Goal: Transaction & Acquisition: Register for event/course

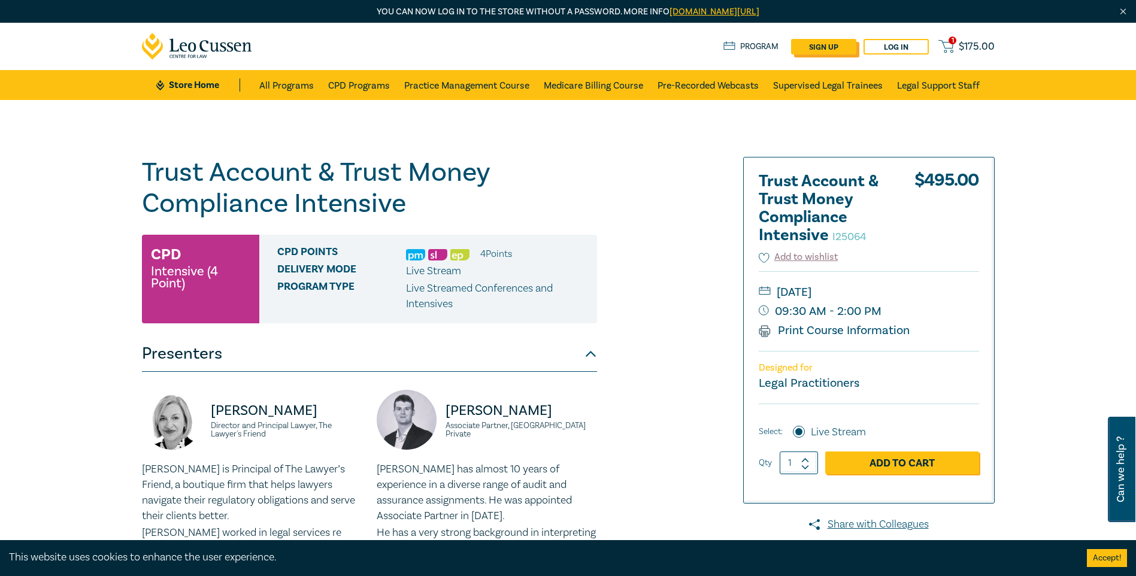
click at [821, 46] on link "sign up" at bounding box center [823, 47] width 65 height 16
select select "AU"
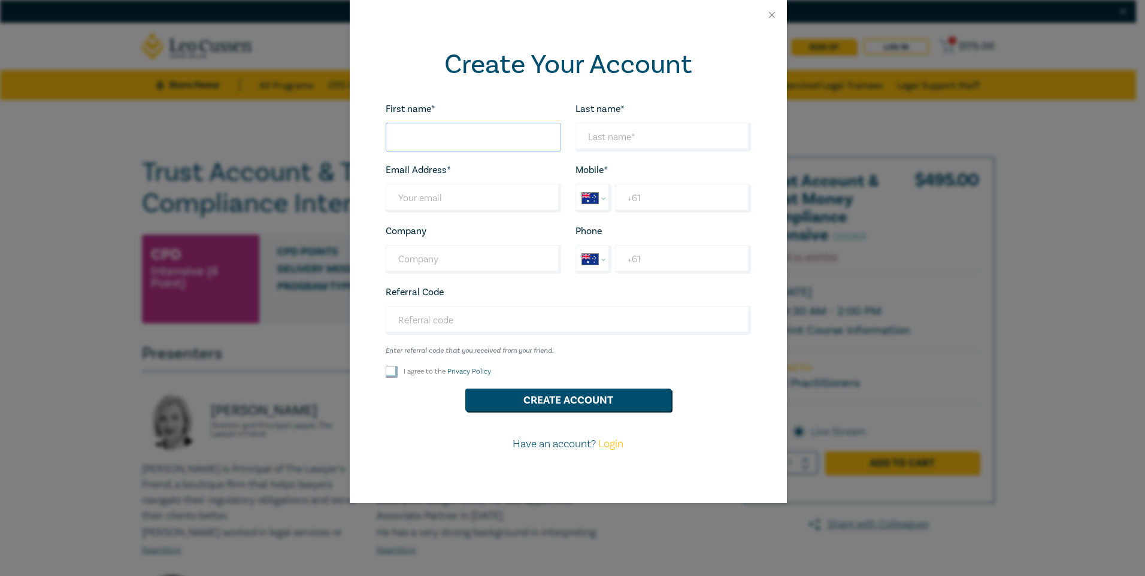
click at [408, 135] on input "First name*" at bounding box center [472, 137] width 175 height 29
type input "mario"
type input "[EMAIL_ADDRESS][DOMAIN_NAME]"
type input "mantello lawyers"
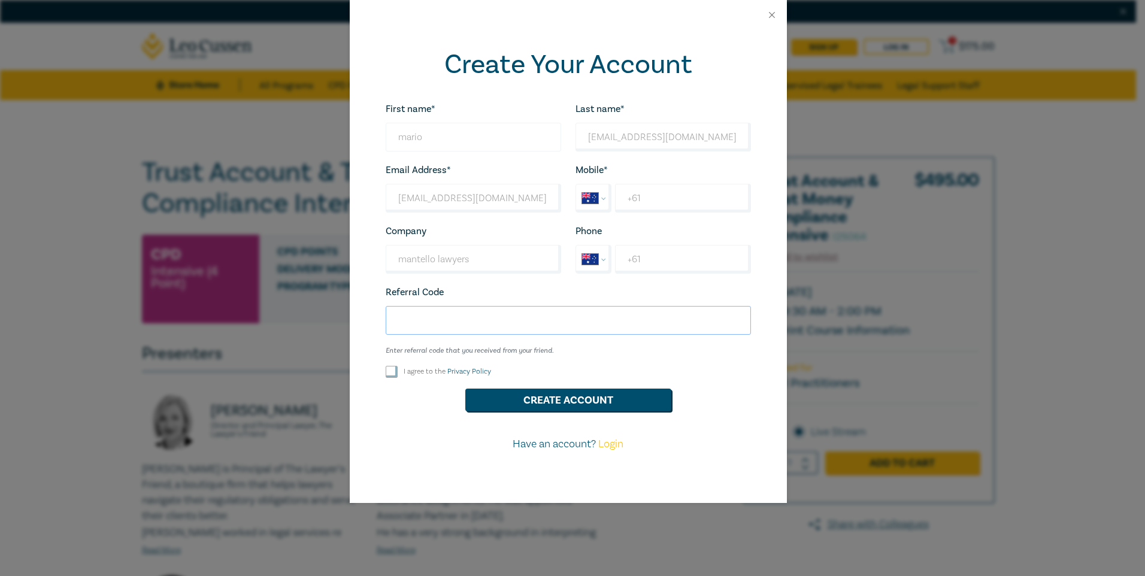
type input "c24004"
click at [391, 375] on input "I agree to the Privacy Policy" at bounding box center [391, 372] width 12 height 12
checkbox input "true"
click at [626, 195] on input "+61" at bounding box center [682, 198] width 135 height 29
type input "[PHONE_NUMBER]"
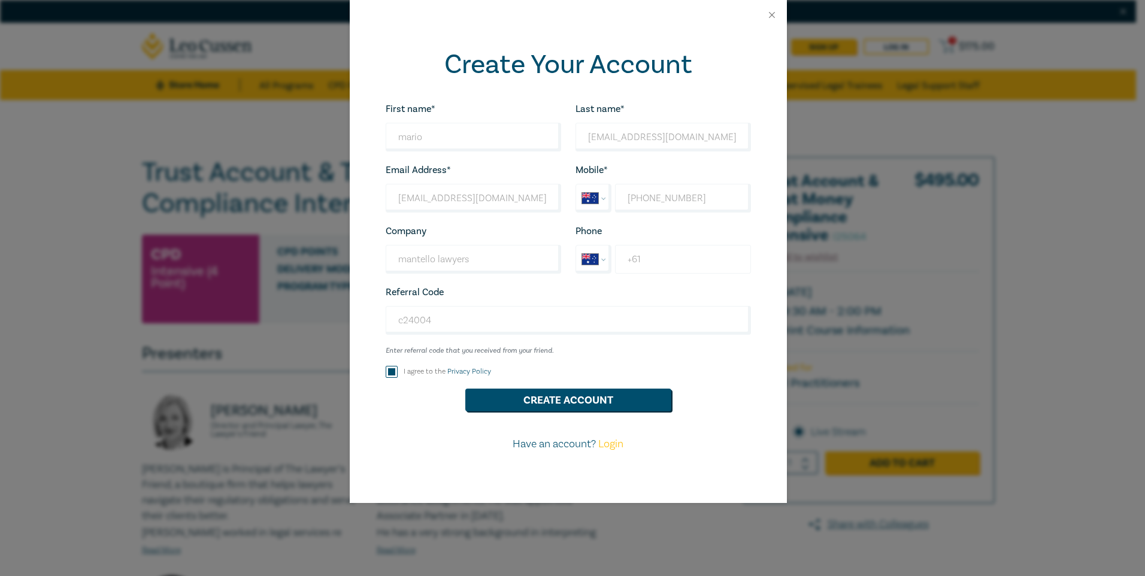
click at [626, 263] on input "+61" at bounding box center [682, 259] width 135 height 29
type input "[PHONE_NUMBER]"
click at [584, 408] on button "Create Account" at bounding box center [568, 399] width 206 height 23
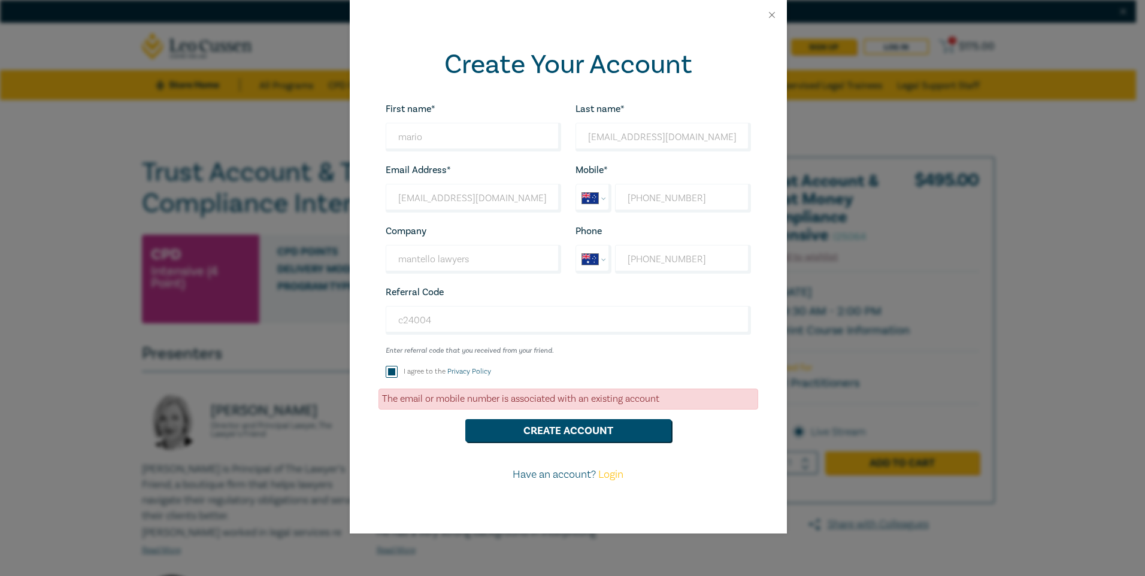
click at [396, 400] on div "The email or mobile number is associated with an existing account" at bounding box center [568, 398] width 380 height 21
click at [397, 402] on div "The email or mobile number is associated with an existing account" at bounding box center [568, 398] width 380 height 21
click at [399, 397] on div "The email or mobile number is associated with an existing account" at bounding box center [568, 398] width 380 height 21
click at [616, 476] on link "Login" at bounding box center [610, 475] width 25 height 14
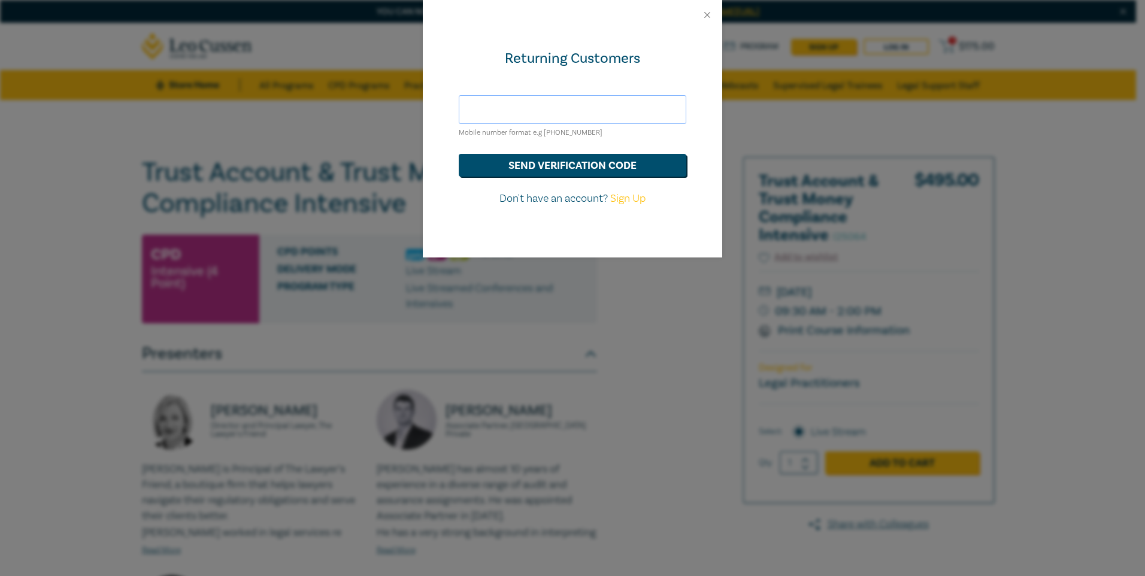
click at [484, 108] on input "text" at bounding box center [572, 109] width 227 height 29
type input "[EMAIL_ADDRESS][DOMAIN_NAME]"
click at [557, 160] on button "send verification code" at bounding box center [572, 165] width 227 height 23
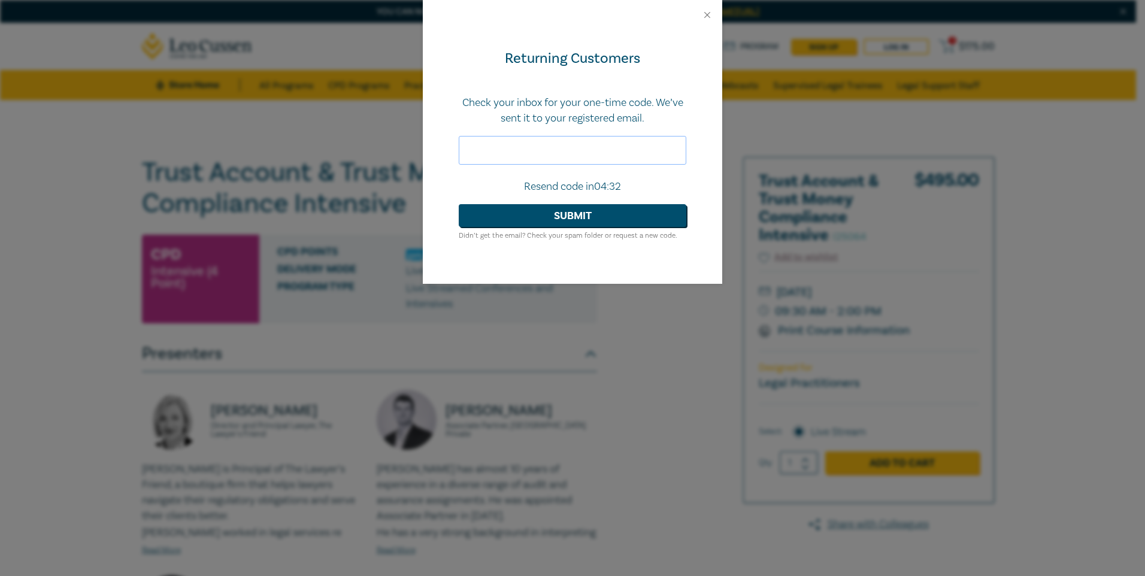
click at [468, 155] on input "text" at bounding box center [572, 150] width 227 height 29
click at [548, 185] on p "Resend code in 04:30" at bounding box center [572, 187] width 227 height 16
click at [566, 205] on button "Submit" at bounding box center [572, 215] width 227 height 23
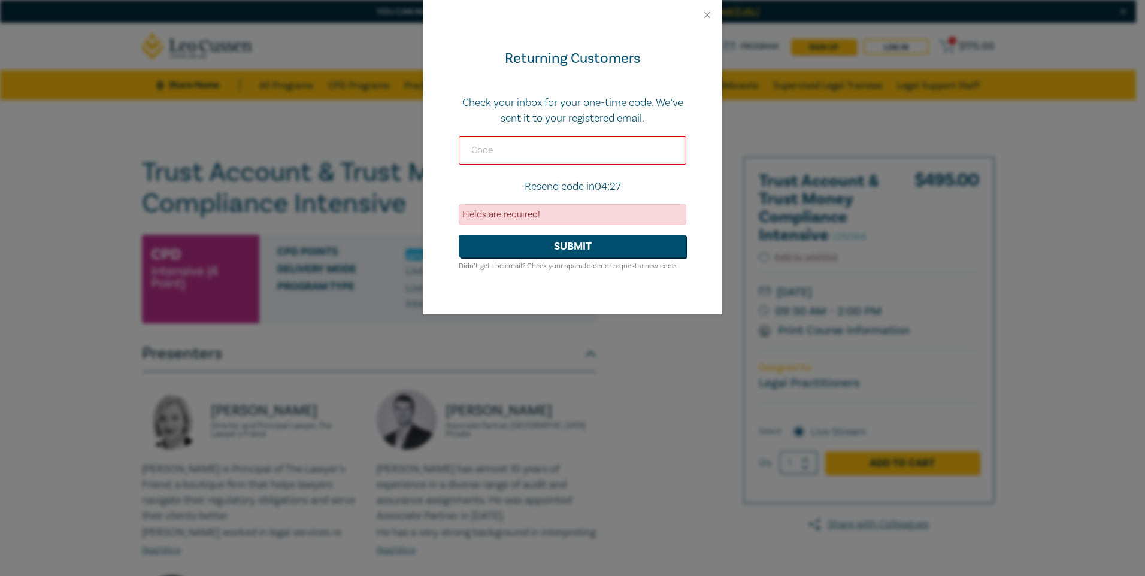
click at [530, 206] on div "Fields are required!" at bounding box center [572, 214] width 227 height 21
click at [567, 242] on button "Submit" at bounding box center [572, 246] width 227 height 23
click at [702, 15] on button "Close" at bounding box center [707, 15] width 11 height 11
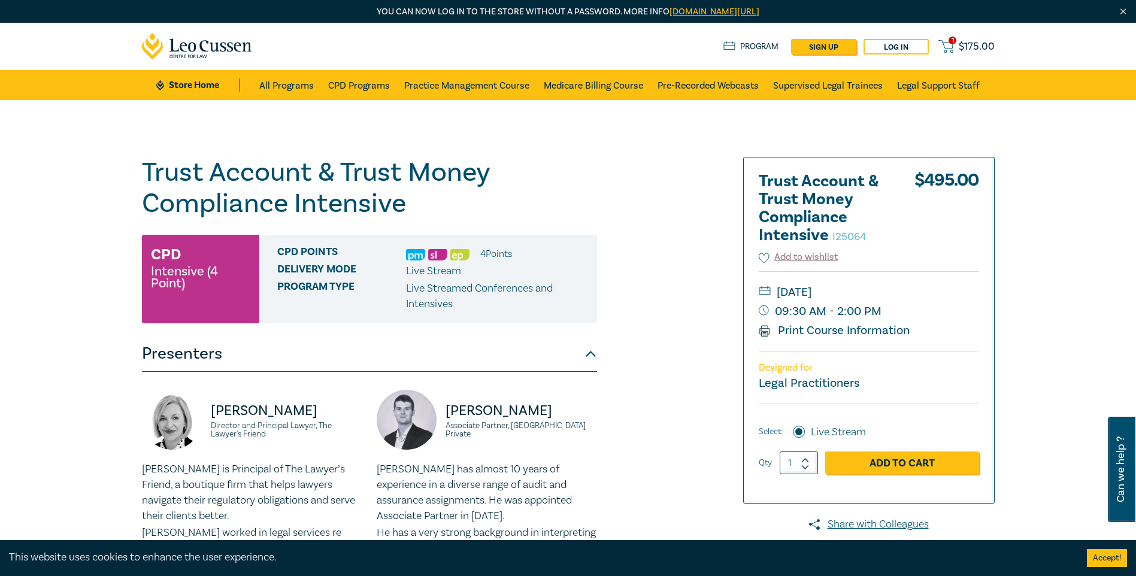
click at [964, 44] on span "$ 175.00" at bounding box center [976, 46] width 36 height 13
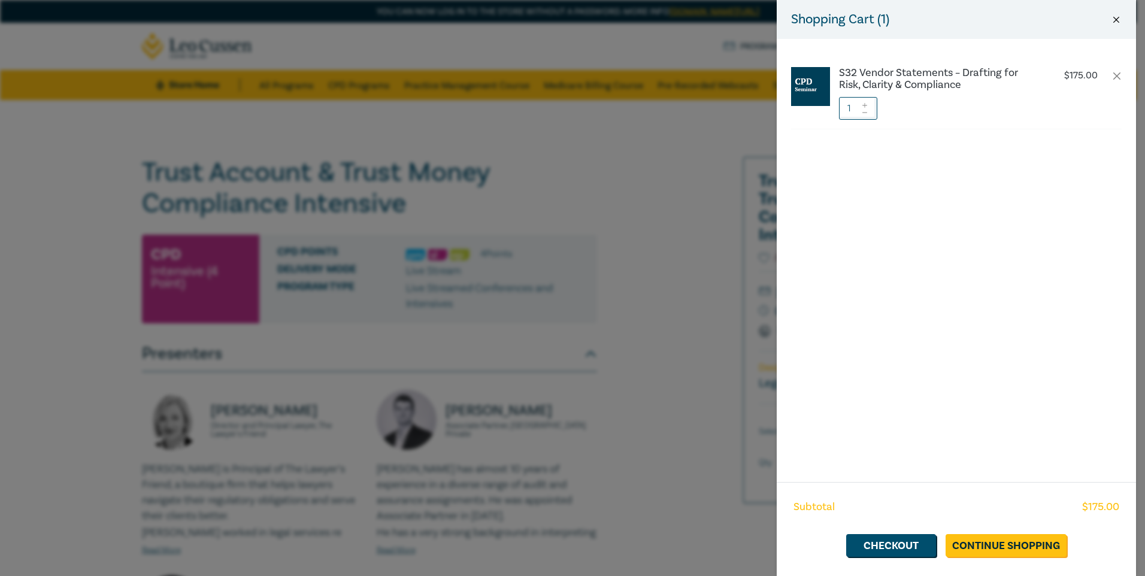
click at [1115, 20] on button "Close" at bounding box center [1115, 19] width 11 height 11
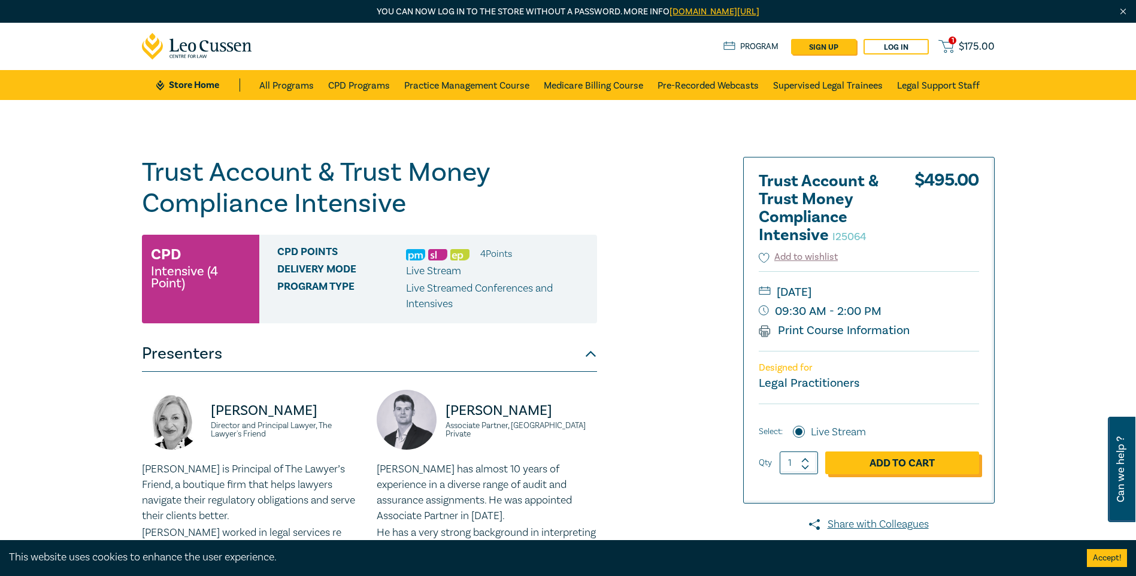
click at [864, 457] on link "Add to Cart" at bounding box center [902, 462] width 154 height 23
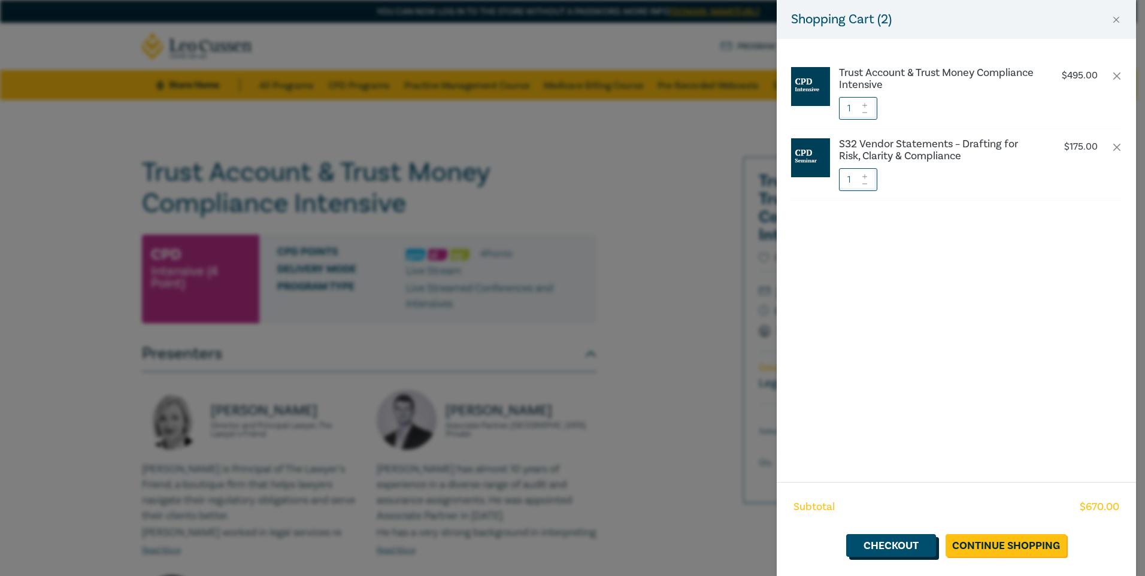
click at [912, 541] on link "Checkout" at bounding box center [891, 545] width 90 height 23
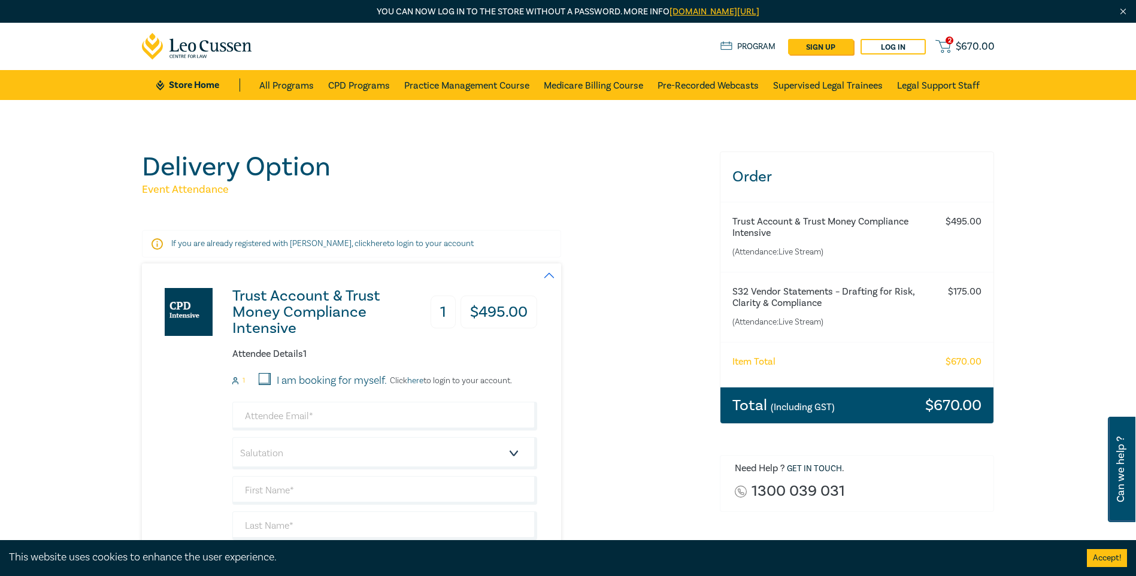
click at [263, 375] on input "I am booking for myself." at bounding box center [265, 379] width 12 height 12
checkbox input "true"
click at [272, 414] on input "email" at bounding box center [384, 416] width 305 height 29
type input "[EMAIL_ADDRESS][DOMAIN_NAME]"
type input "mario"
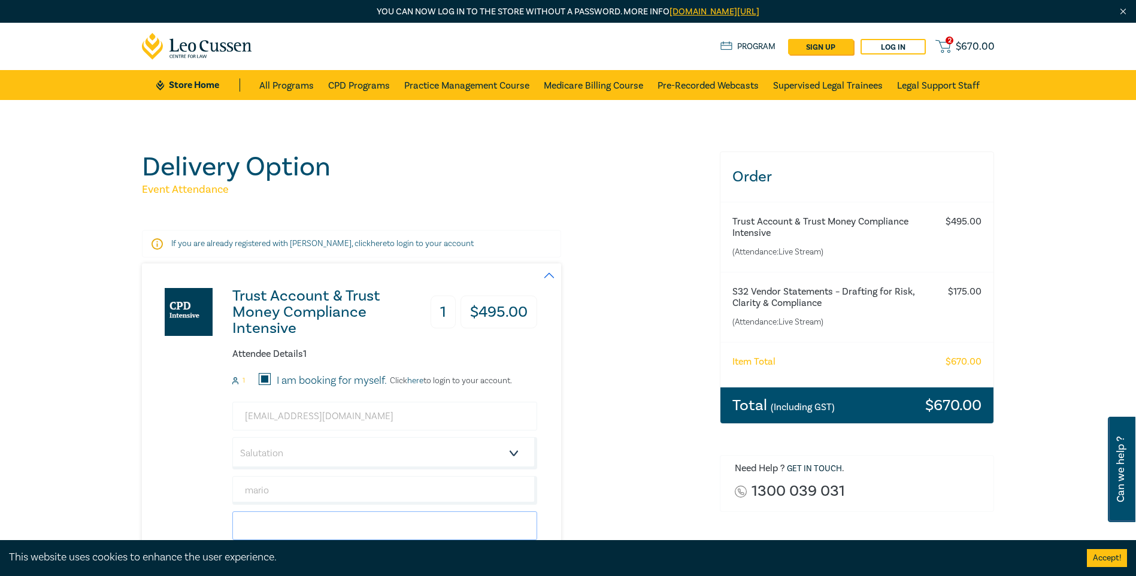
type input "mante;llo"
type input "mantello lawyers"
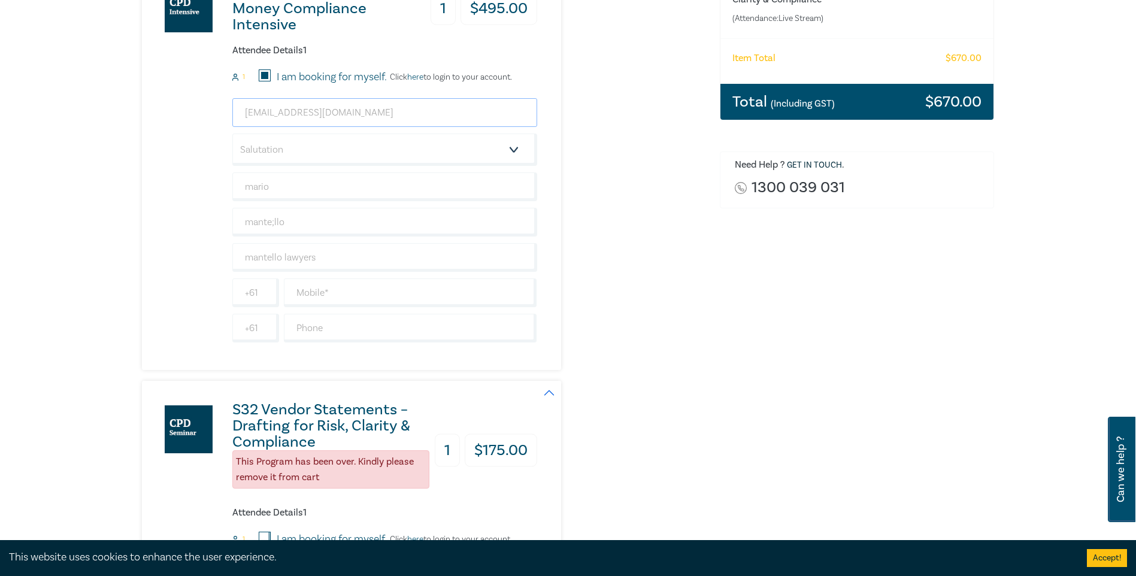
scroll to position [374, 0]
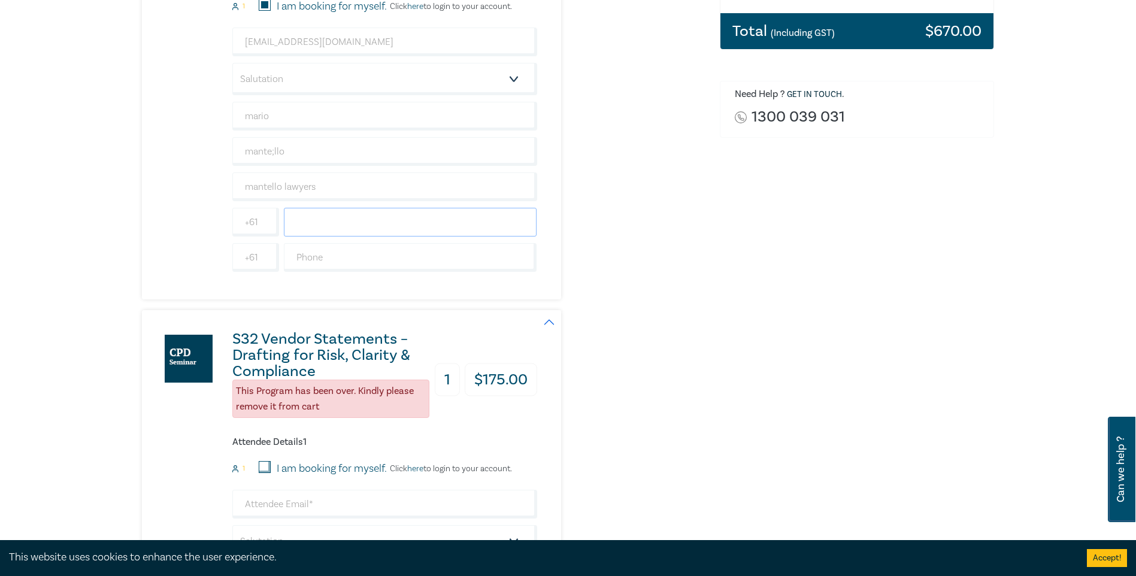
click at [303, 223] on input "text" at bounding box center [410, 222] width 253 height 29
type input "0412569513"
click at [296, 250] on input "text" at bounding box center [410, 257] width 253 height 29
type input "97424542"
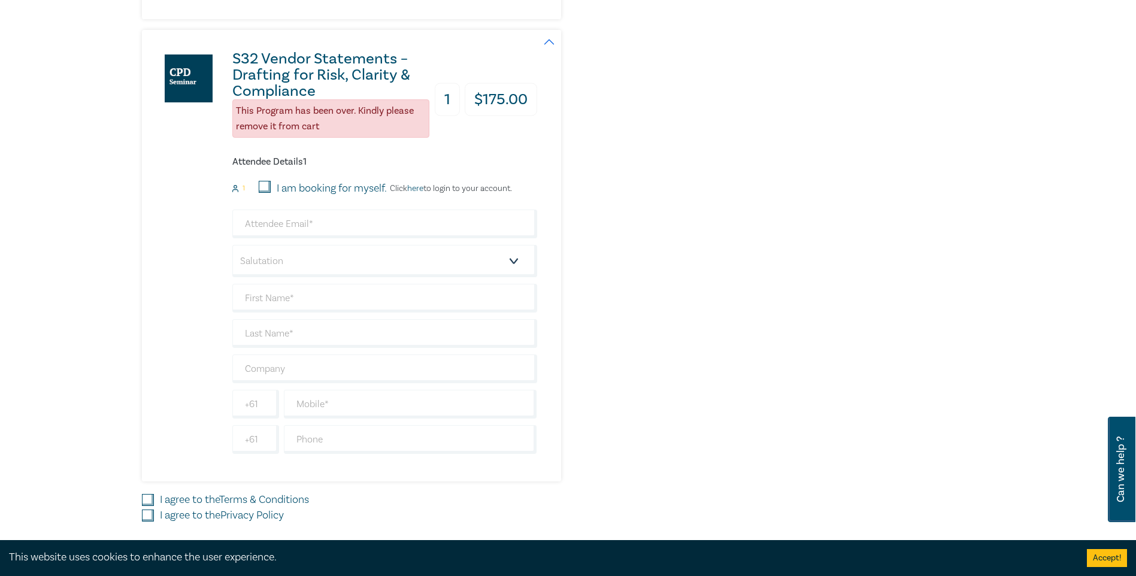
scroll to position [718, 0]
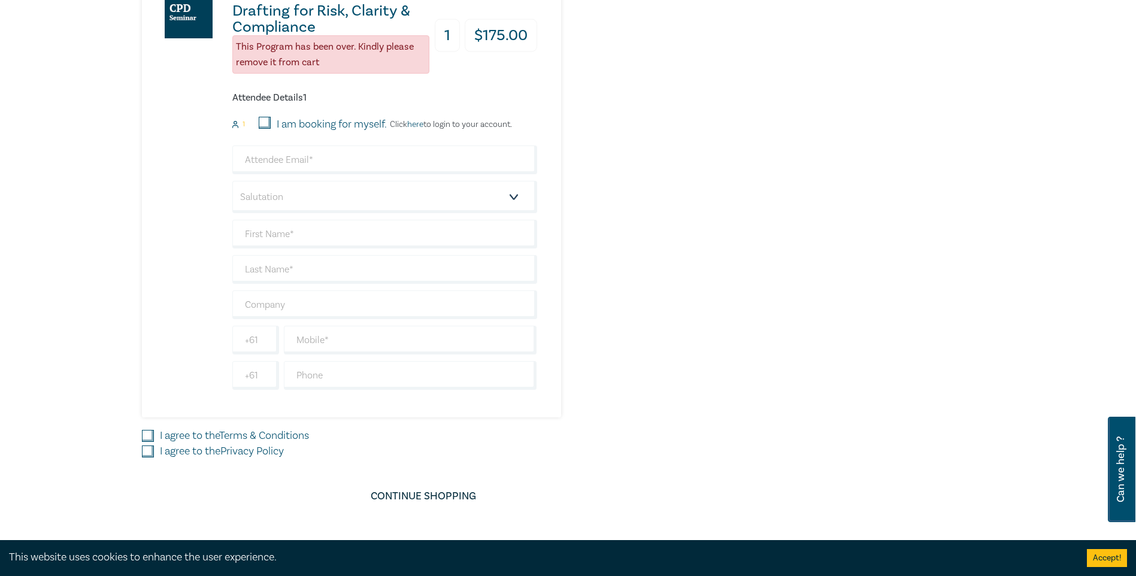
drag, startPoint x: 144, startPoint y: 430, endPoint x: 159, endPoint y: 438, distance: 16.1
click at [145, 430] on input "I agree to the Terms & Conditions" at bounding box center [148, 436] width 12 height 12
checkbox input "true"
click at [153, 454] on input "I agree to the Privacy Policy" at bounding box center [148, 451] width 12 height 12
checkbox input "true"
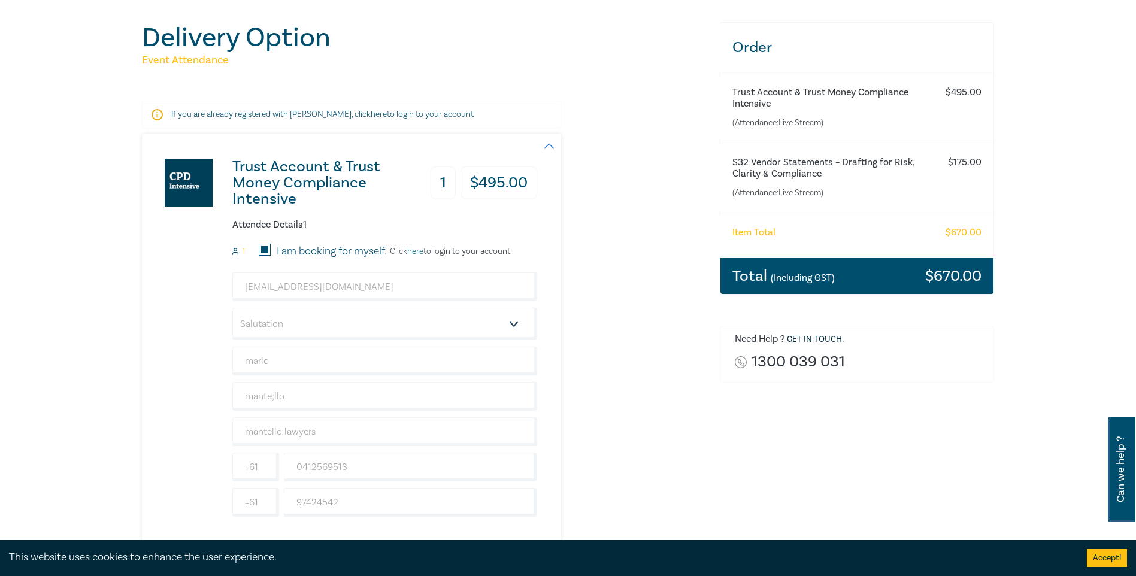
scroll to position [0, 0]
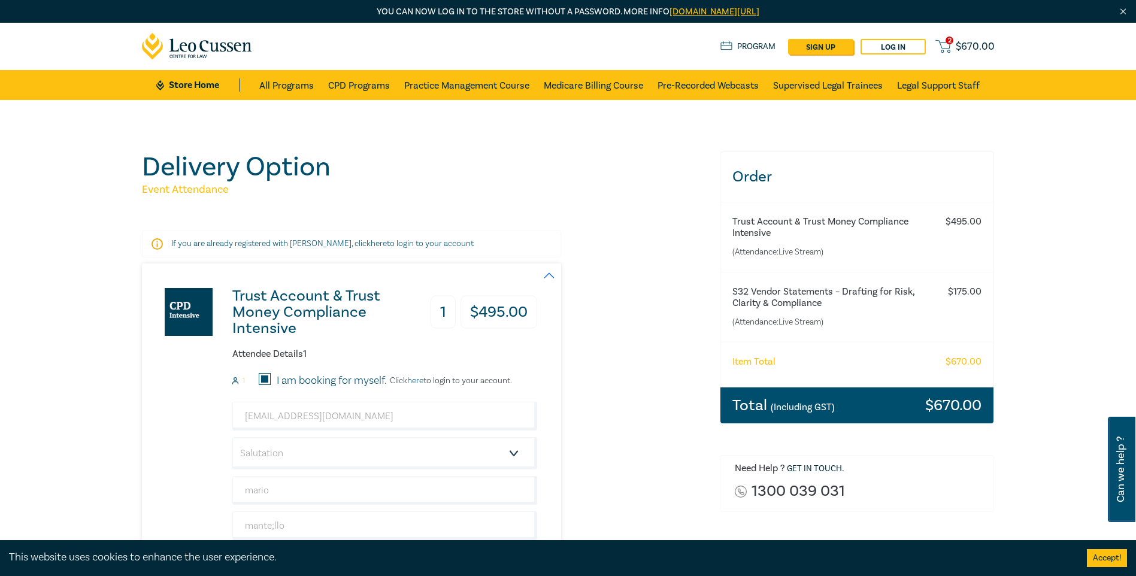
click at [848, 400] on div "Total (Including GST) $ 670.00" at bounding box center [857, 405] width 274 height 36
click at [822, 402] on small "(Including GST)" at bounding box center [802, 407] width 64 height 12
click at [746, 400] on h3 "Total (Including GST)" at bounding box center [783, 405] width 102 height 16
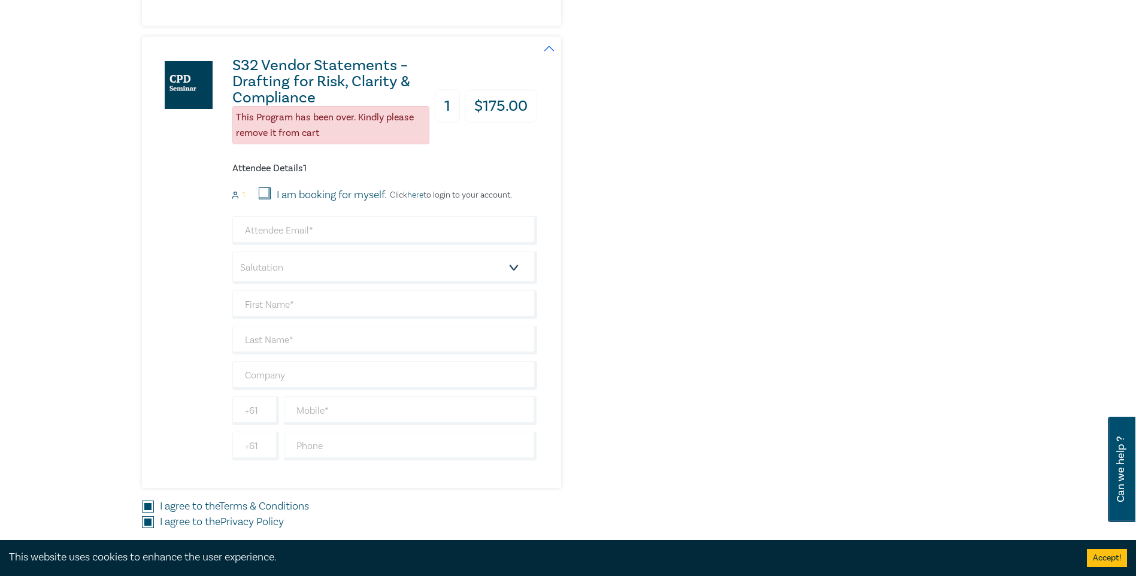
scroll to position [494, 0]
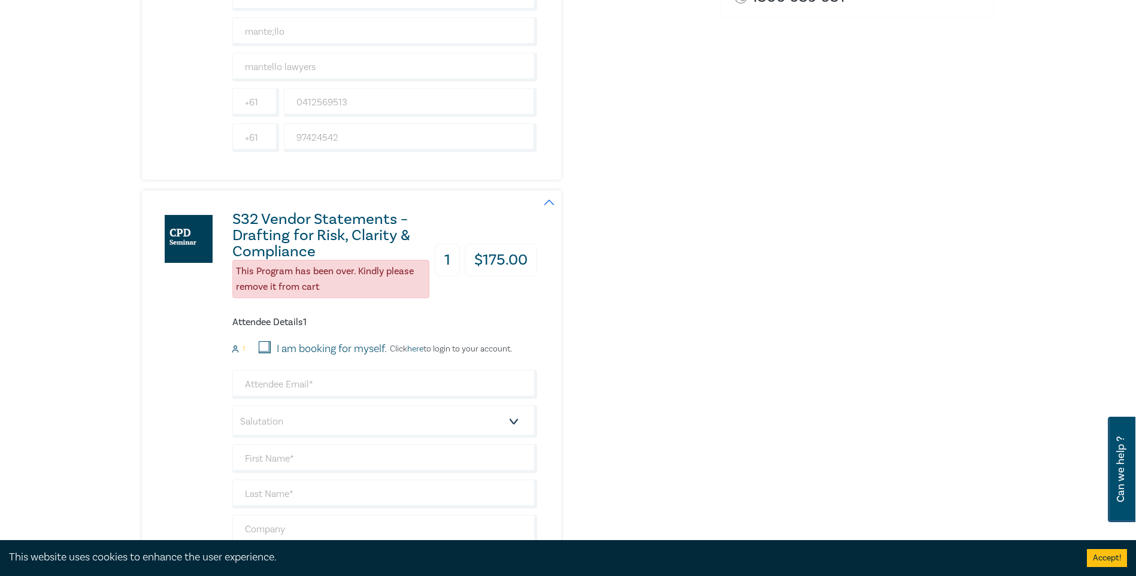
click at [265, 349] on input "I am booking for myself." at bounding box center [265, 347] width 12 height 12
checkbox input "true"
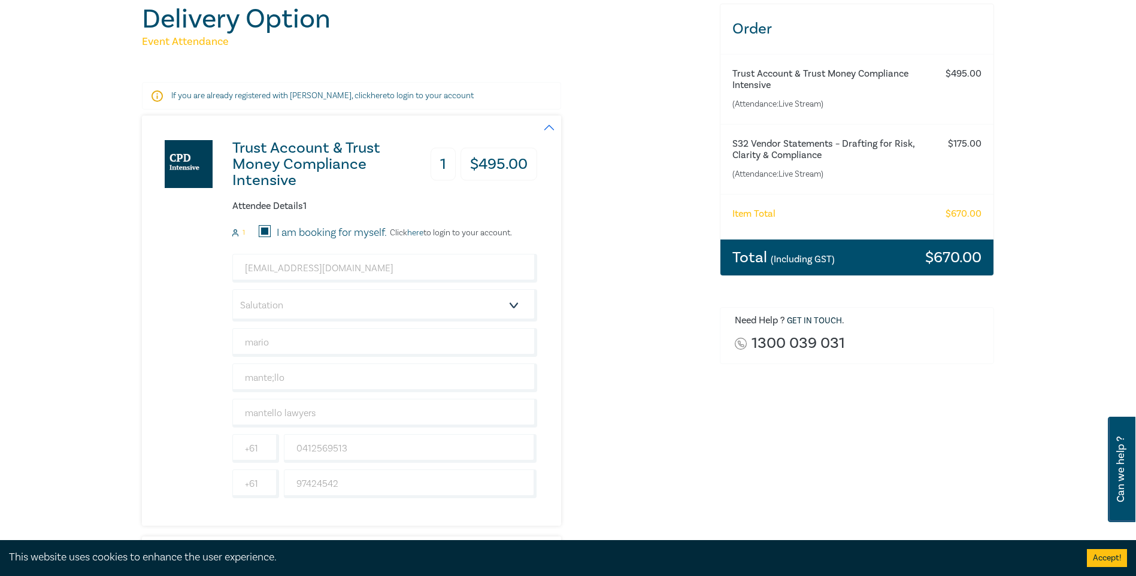
scroll to position [135, 0]
